Goal: Task Accomplishment & Management: Use online tool/utility

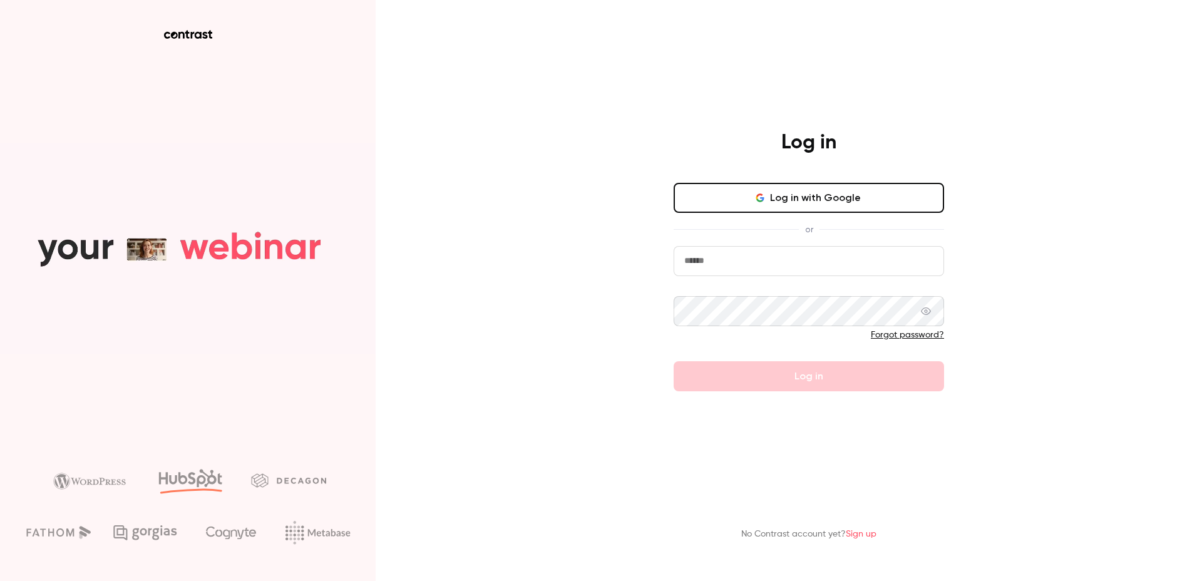
click at [826, 200] on button "Log in with Google" at bounding box center [809, 198] width 270 height 30
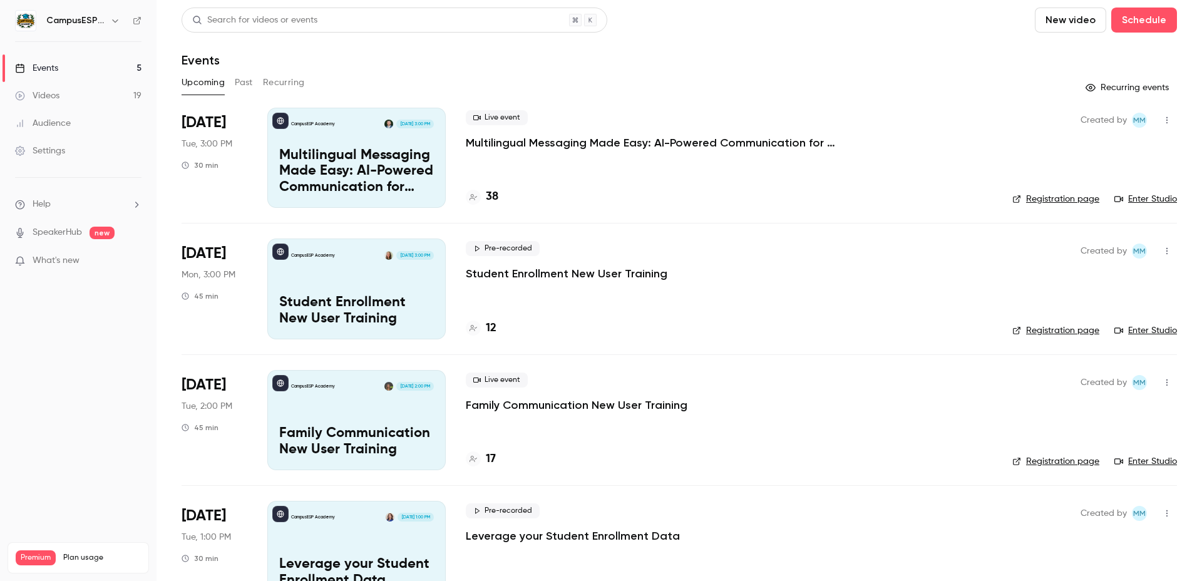
click at [239, 84] on button "Past" at bounding box center [244, 83] width 18 height 20
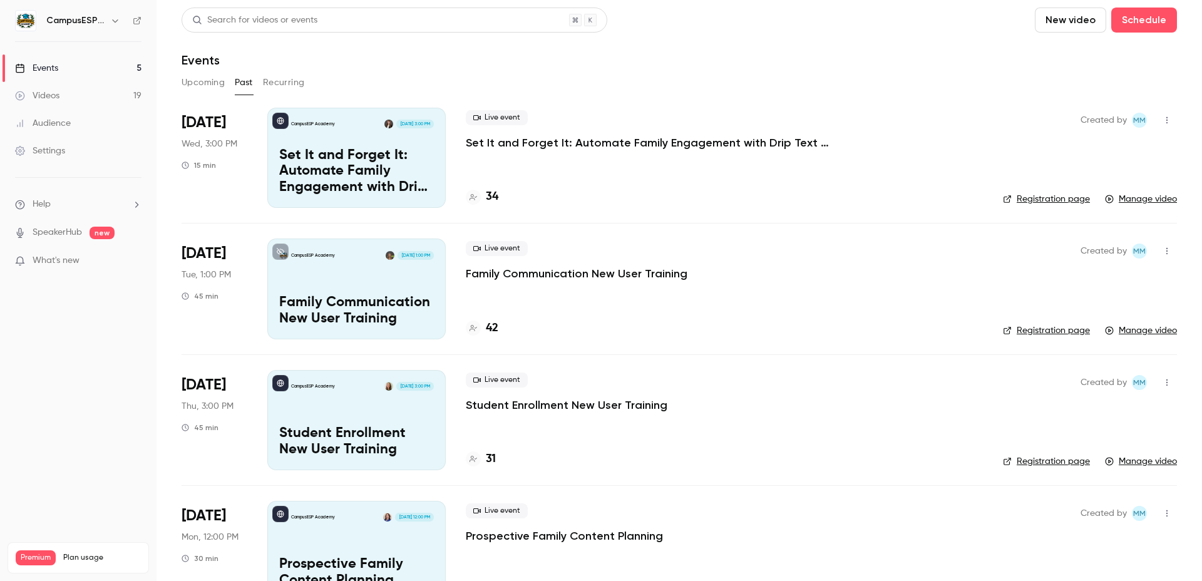
click at [1162, 121] on icon "button" at bounding box center [1167, 120] width 10 height 9
click at [739, 186] on div at bounding box center [601, 290] width 1202 height 581
click at [322, 157] on p "Set It and Forget It: Automate Family Engagement with Drip Text Messages" at bounding box center [356, 172] width 155 height 48
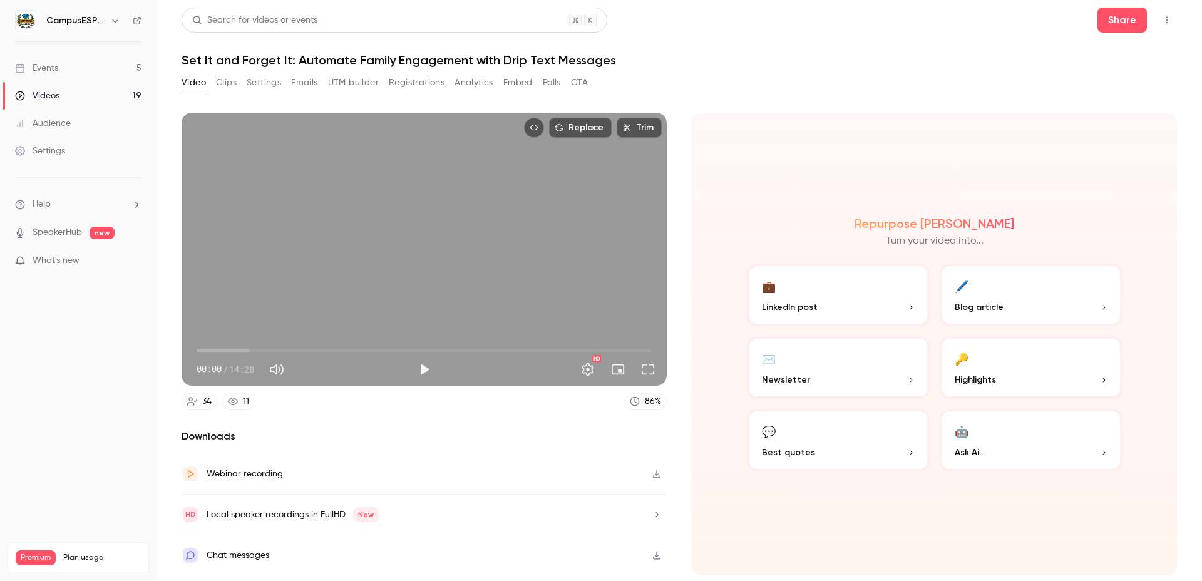
click at [304, 80] on button "Emails" at bounding box center [304, 83] width 26 height 20
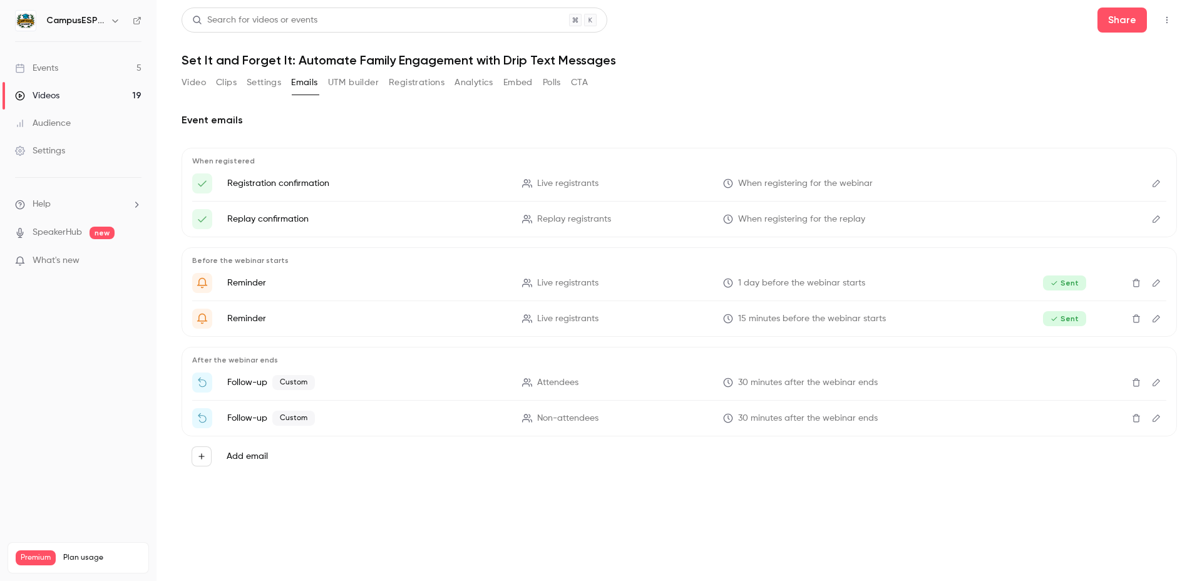
click at [1160, 381] on icon "Edit" at bounding box center [1156, 382] width 10 height 9
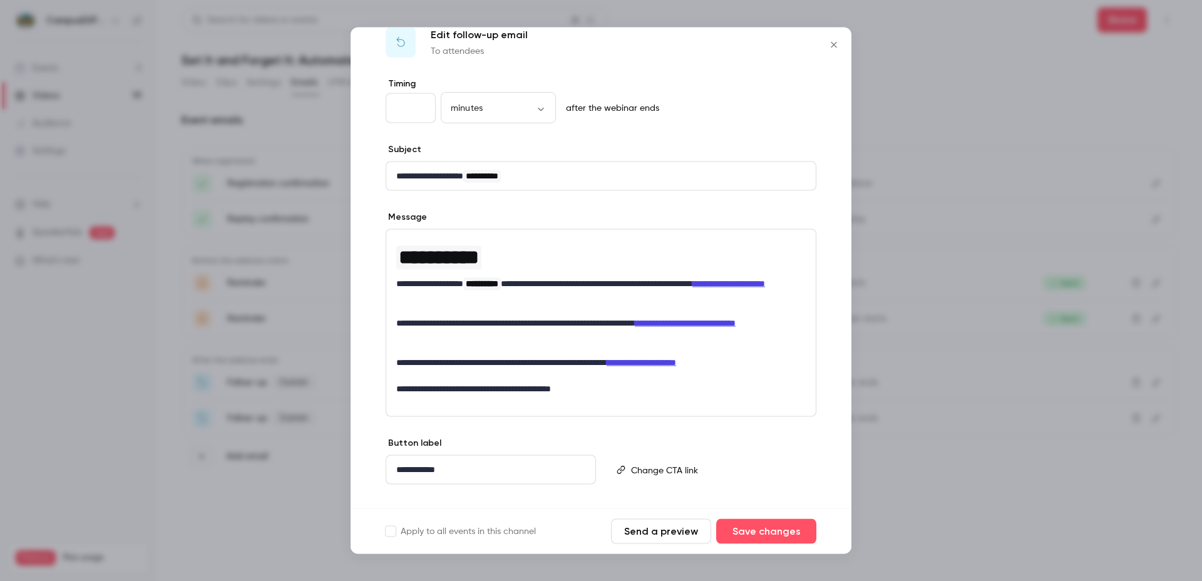
scroll to position [24, 0]
click at [693, 289] on link "**********" at bounding box center [729, 284] width 73 height 9
click at [502, 299] on p "**********" at bounding box center [596, 291] width 400 height 26
click at [833, 43] on icon "Close" at bounding box center [833, 45] width 15 height 10
